Goal: Task Accomplishment & Management: Manage account settings

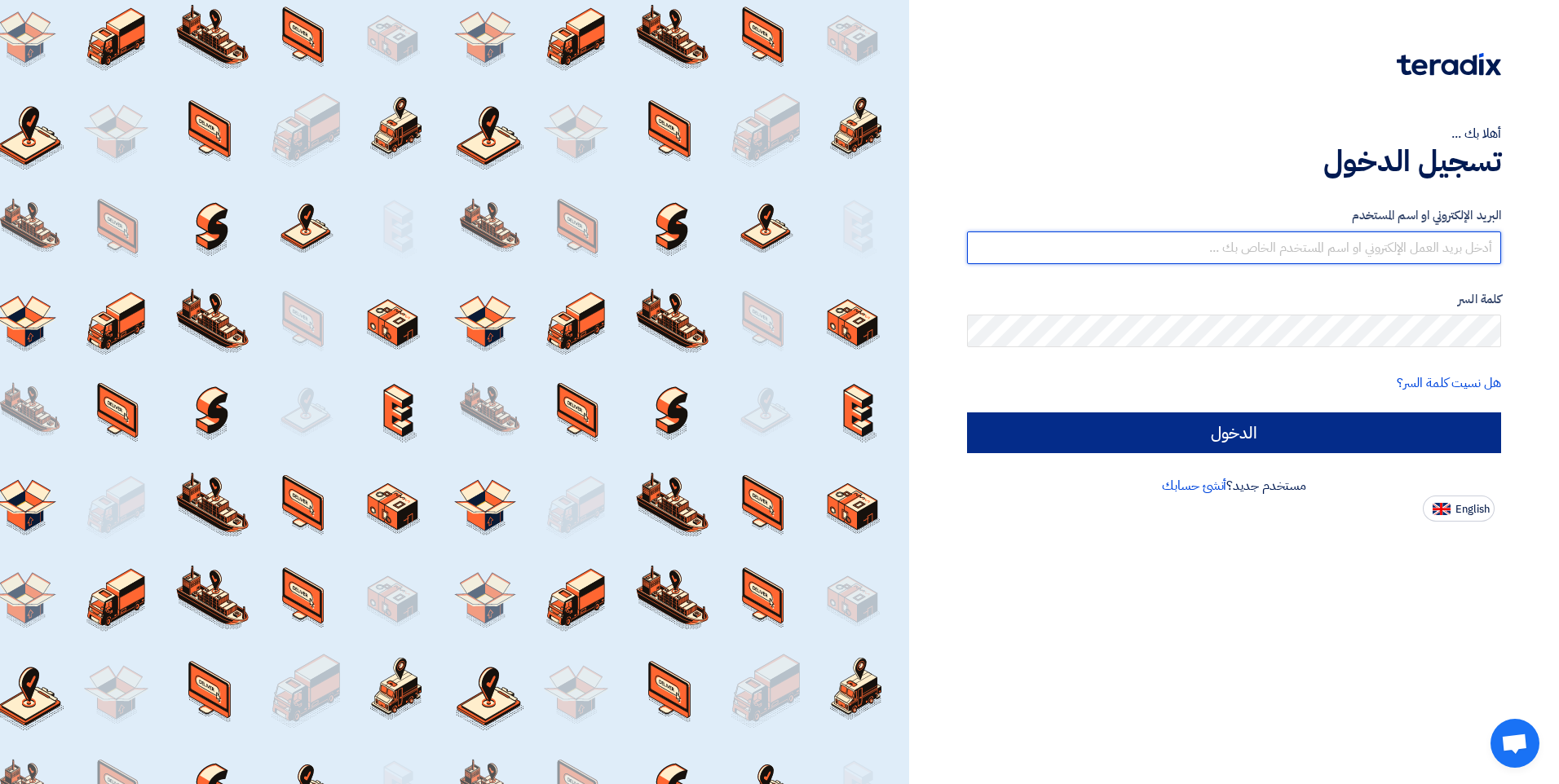
type input "[EMAIL_ADDRESS][DOMAIN_NAME]"
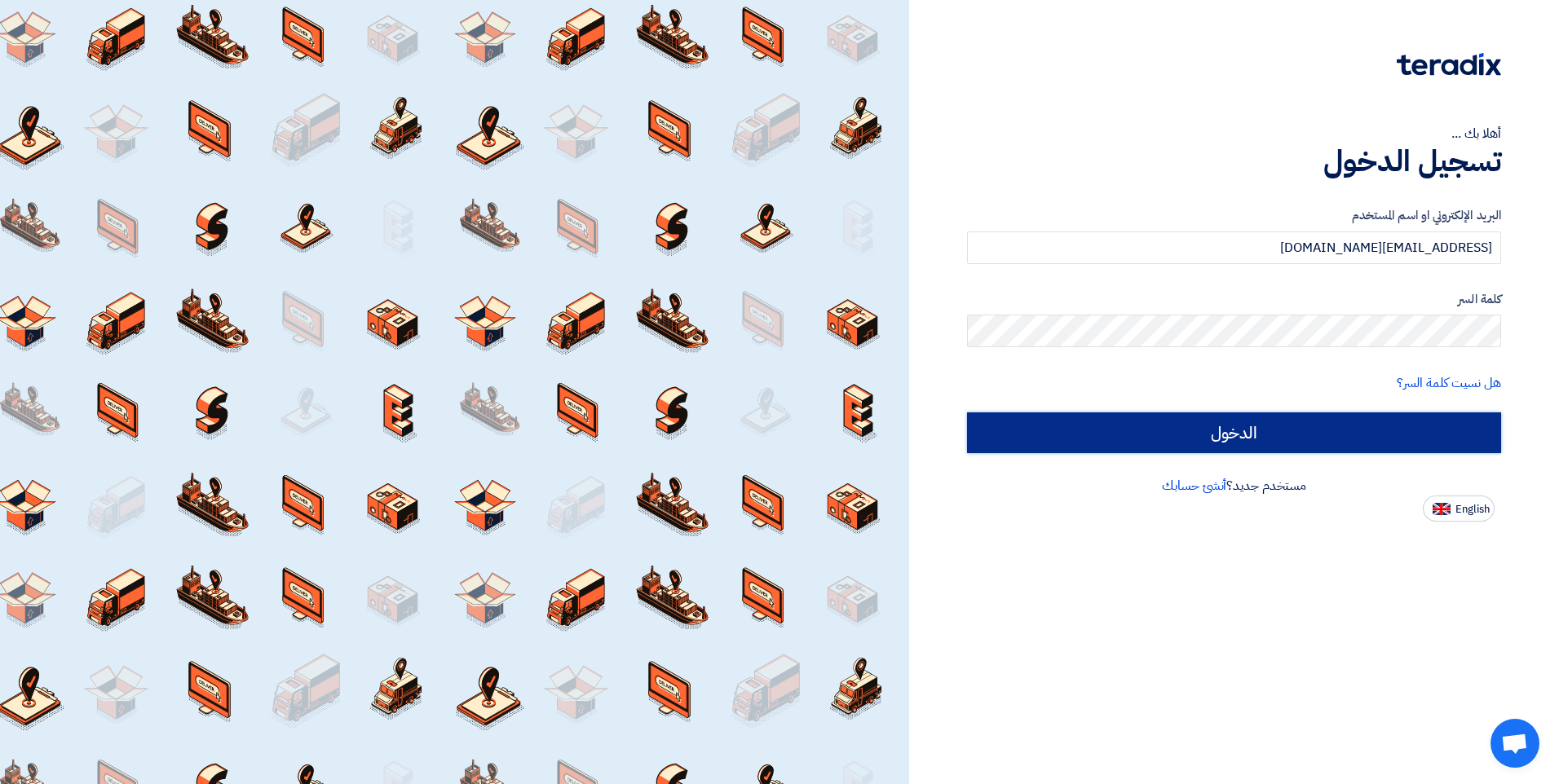
click at [750, 430] on input "الدخول" at bounding box center [1234, 432] width 535 height 40
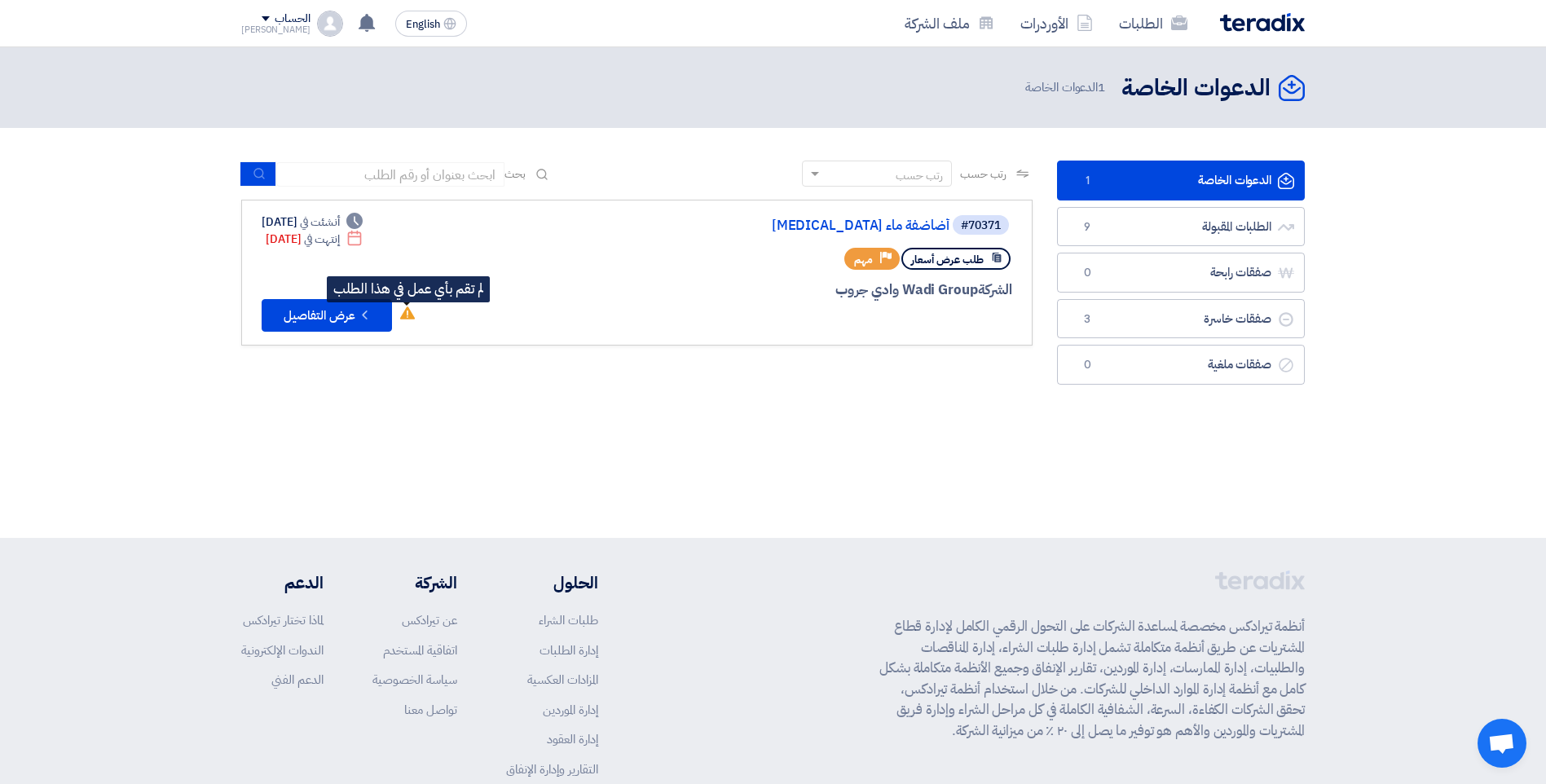
click at [412, 313] on icon "لم تقم بأي عمل في هذا الطلب" at bounding box center [407, 313] width 15 height 15
drag, startPoint x: 923, startPoint y: 222, endPoint x: 735, endPoint y: 394, distance: 254.8
click at [735, 394] on section "الدعوات الخاصة الدعوات الخاصة 1 الطلبات المقبولة الطلبات المقبولة 9 صفقات رابحة…" at bounding box center [773, 276] width 1546 height 298
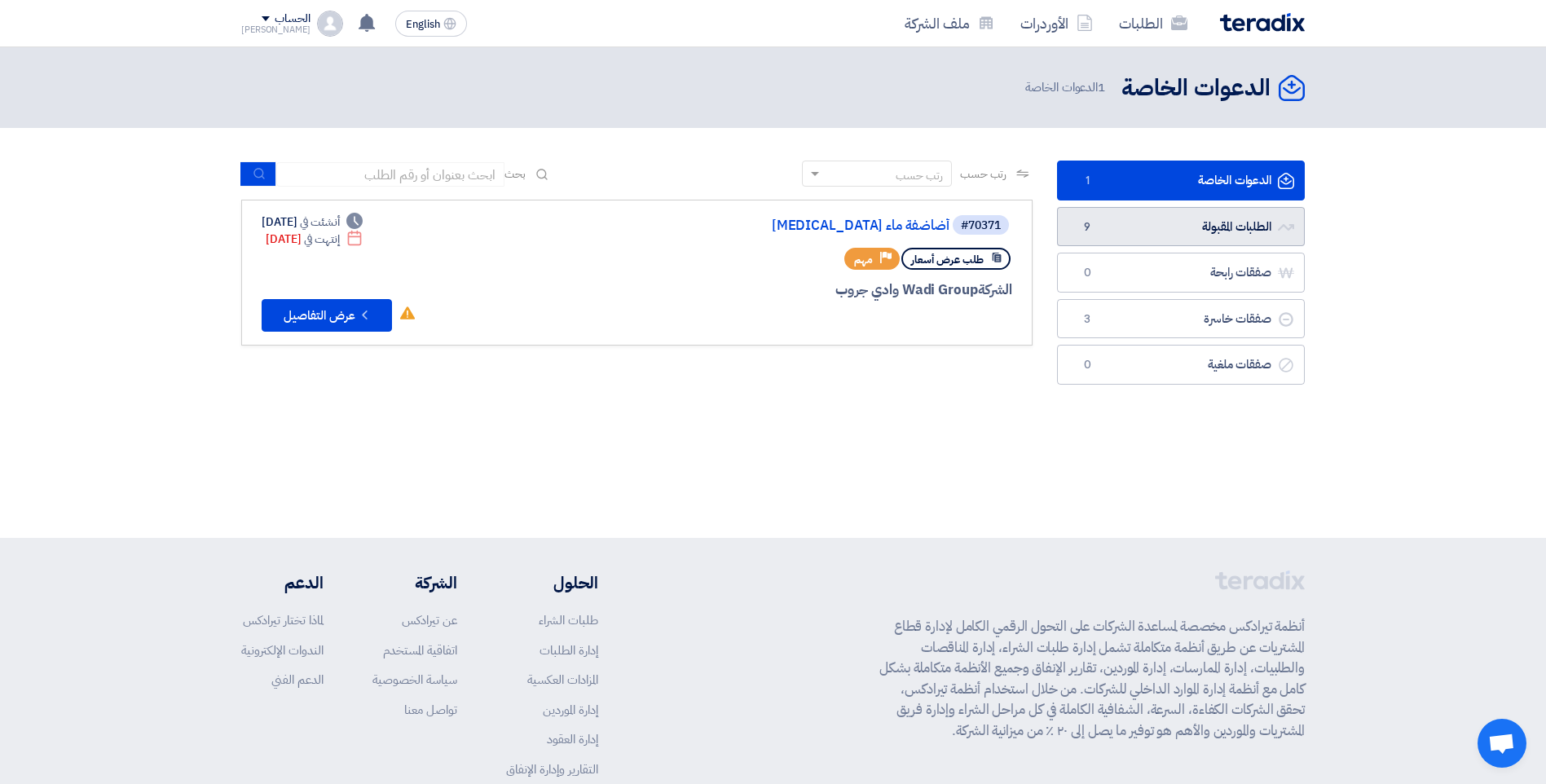
click at [750, 234] on link "الطلبات المقبولة الطلبات المقبولة 9" at bounding box center [1181, 227] width 248 height 40
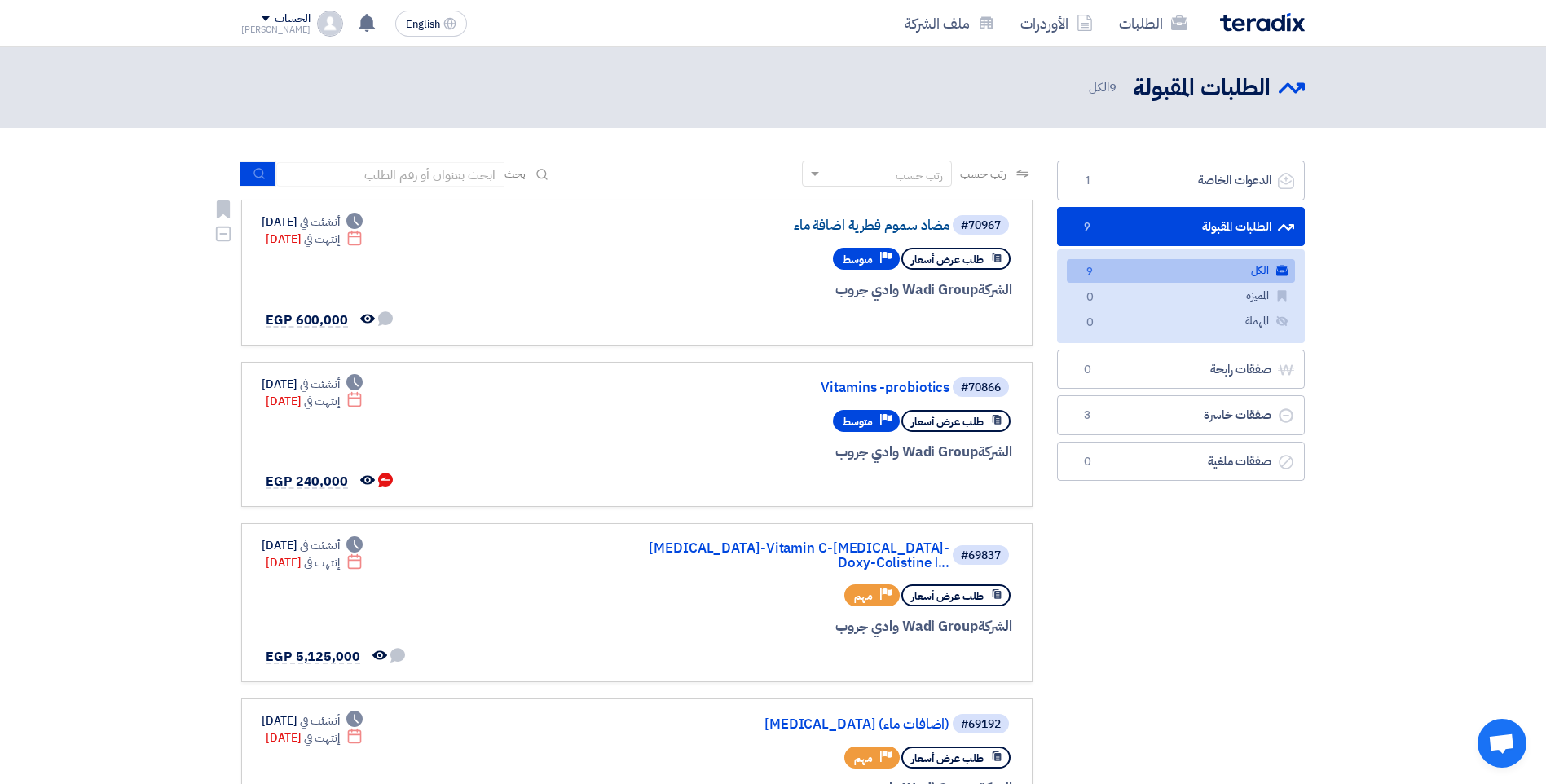
click at [750, 223] on link "مضاد سموم فطرية اضافة ماء" at bounding box center [786, 226] width 326 height 15
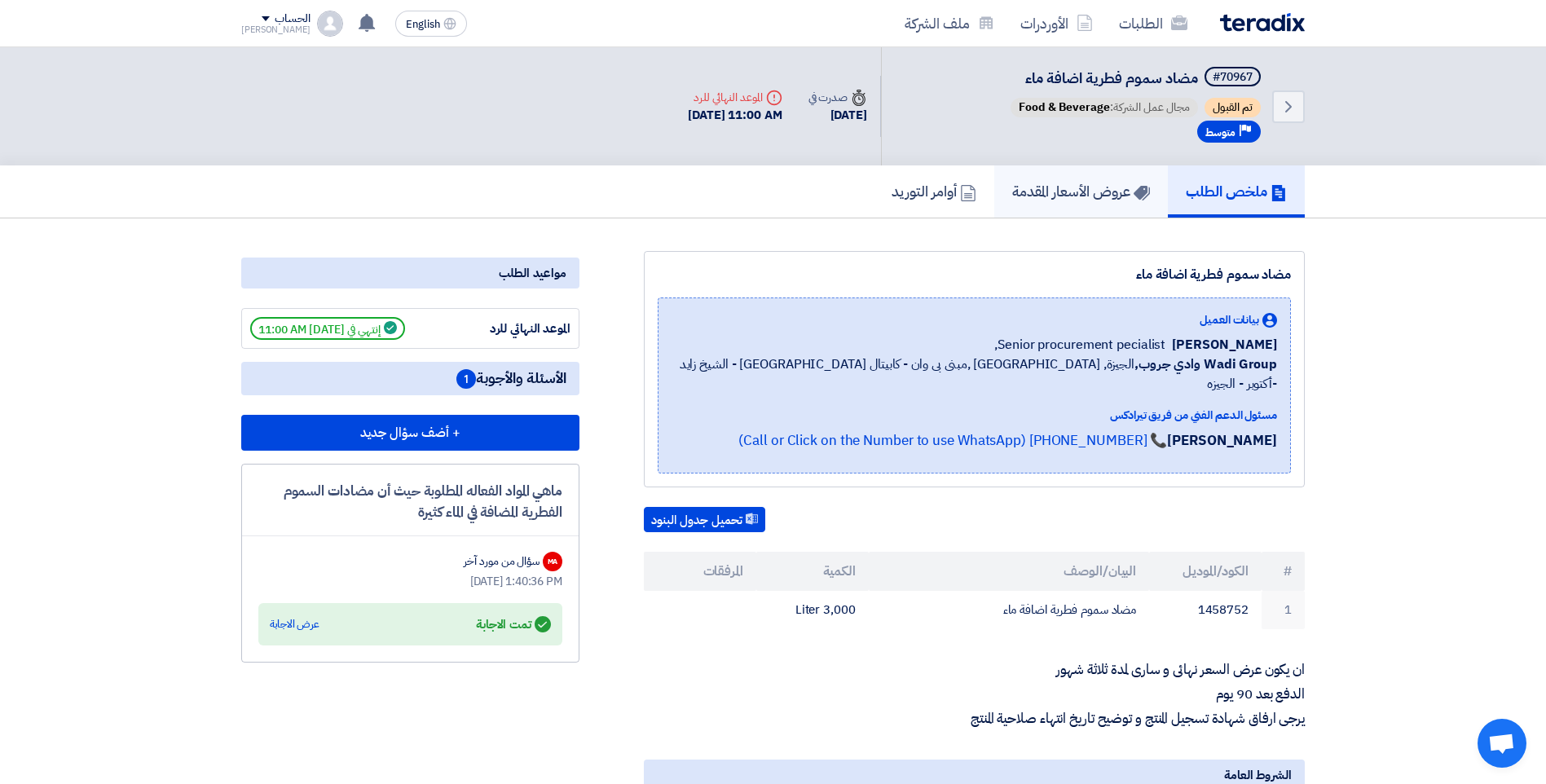
click at [750, 196] on h5 "عروض الأسعار المقدمة" at bounding box center [1081, 190] width 138 height 19
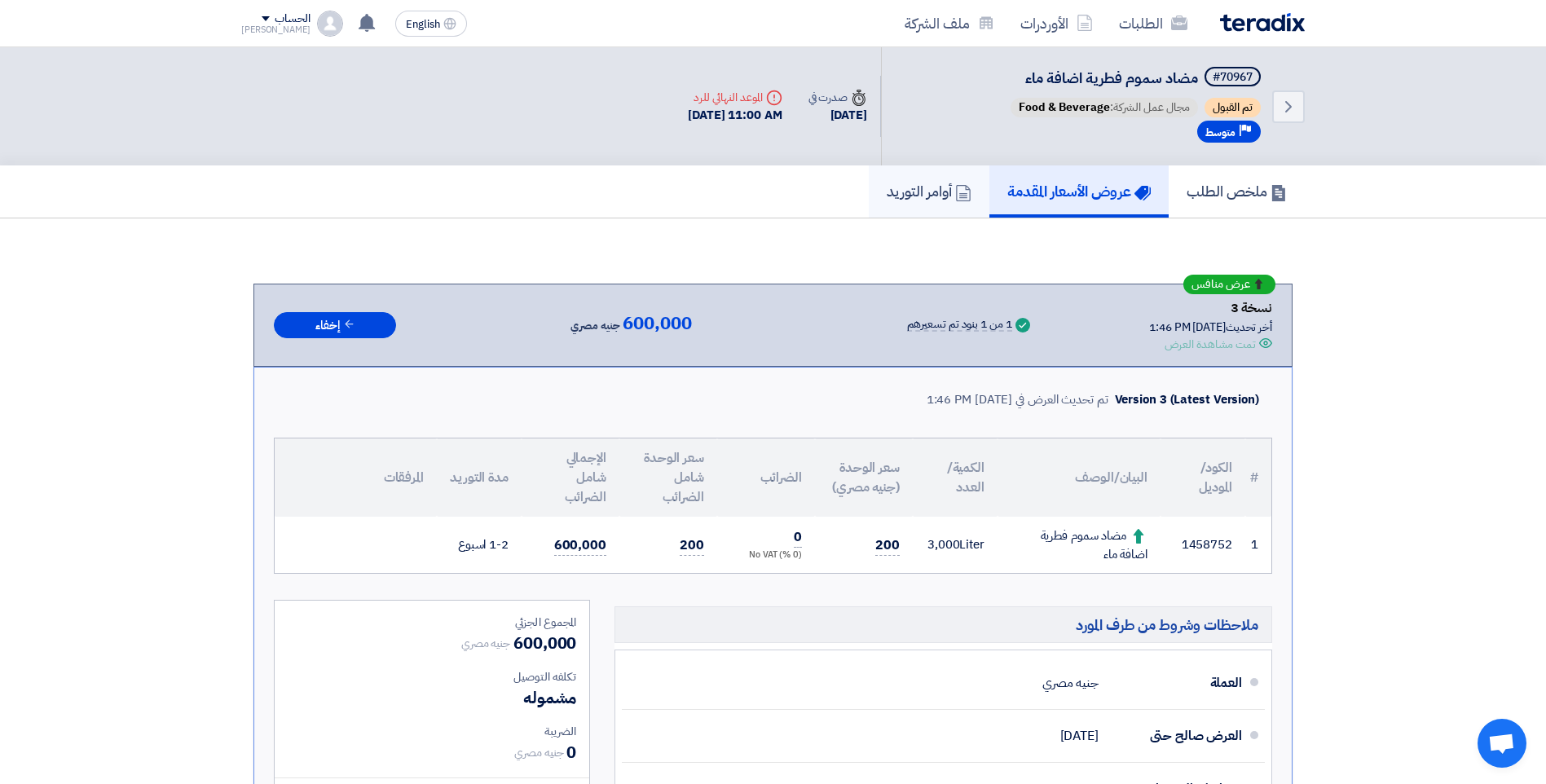
click at [750, 204] on link "أوامر التوريد" at bounding box center [929, 191] width 120 height 52
